Goal: Navigation & Orientation: Go to known website

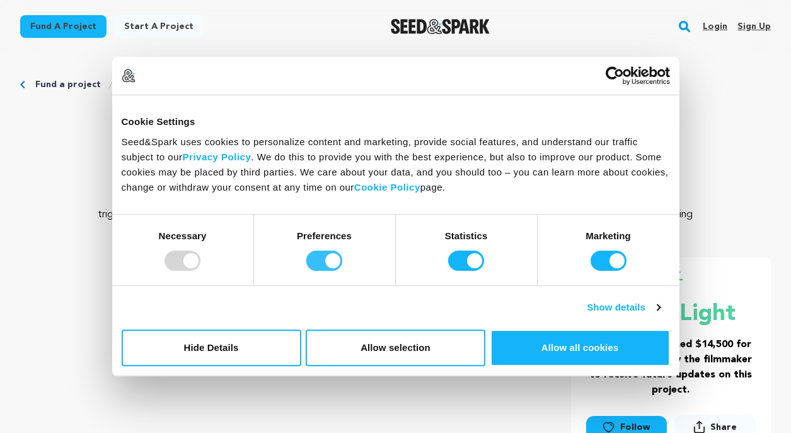
click at [314, 264] on input "Preferences" at bounding box center [324, 260] width 36 height 20
checkbox input "false"
click at [466, 264] on input "Statistics" at bounding box center [466, 260] width 36 height 20
checkbox input "false"
click at [606, 268] on input "Marketing" at bounding box center [609, 260] width 36 height 20
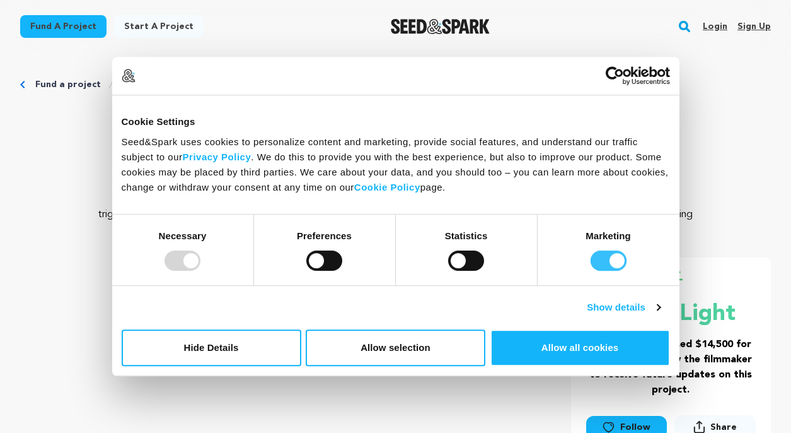
checkbox input "false"
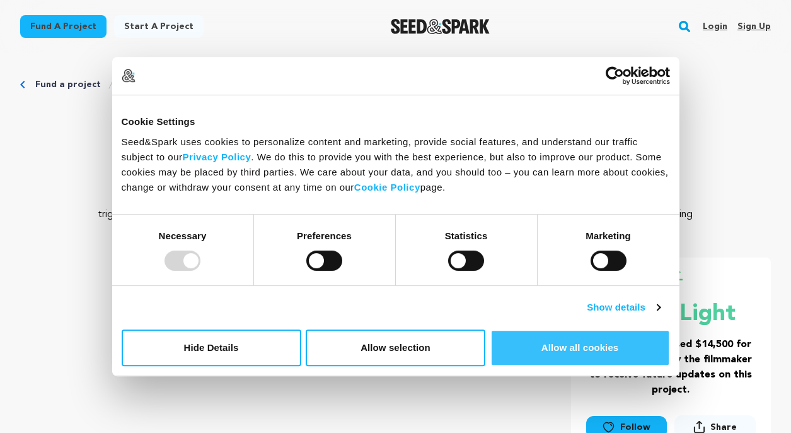
click at [589, 358] on button "Allow all cookies" at bounding box center [581, 347] width 180 height 37
checkbox input "true"
